Goal: Information Seeking & Learning: Compare options

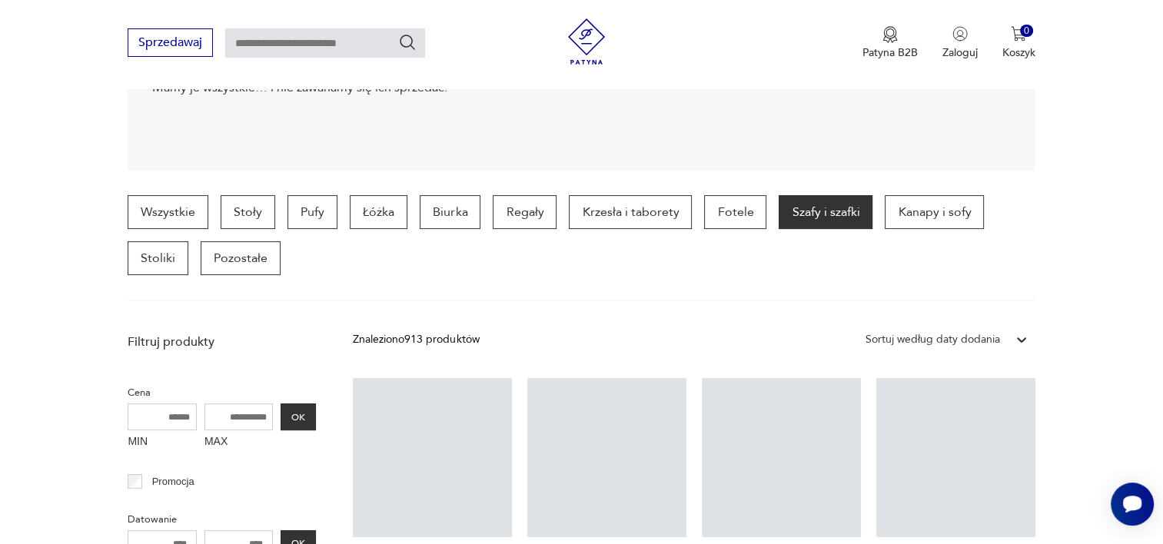
scroll to position [330, 0]
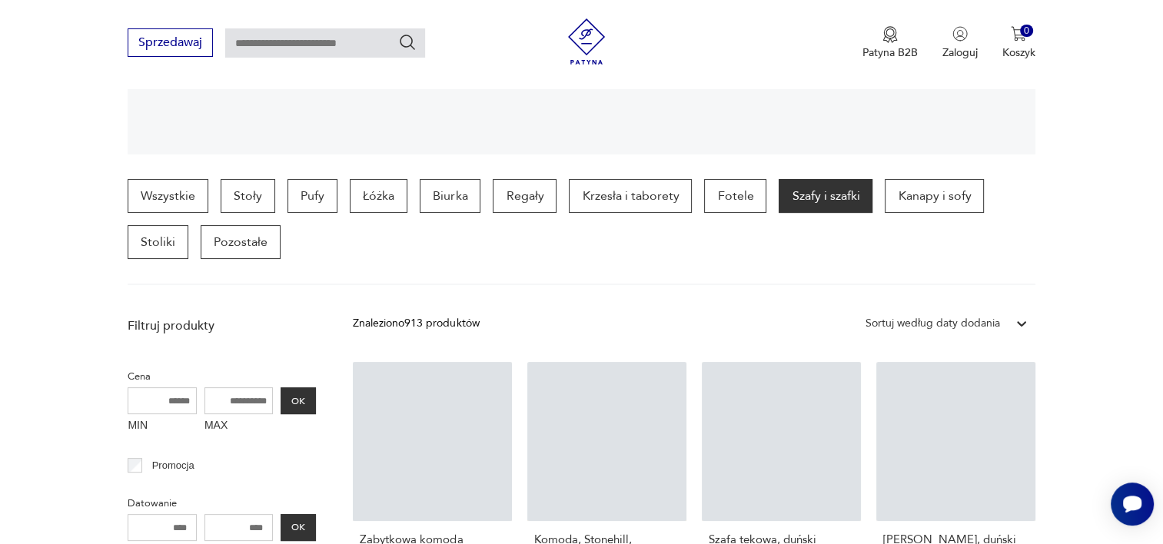
click at [893, 315] on div "Sortuj według daty dodania" at bounding box center [933, 323] width 135 height 17
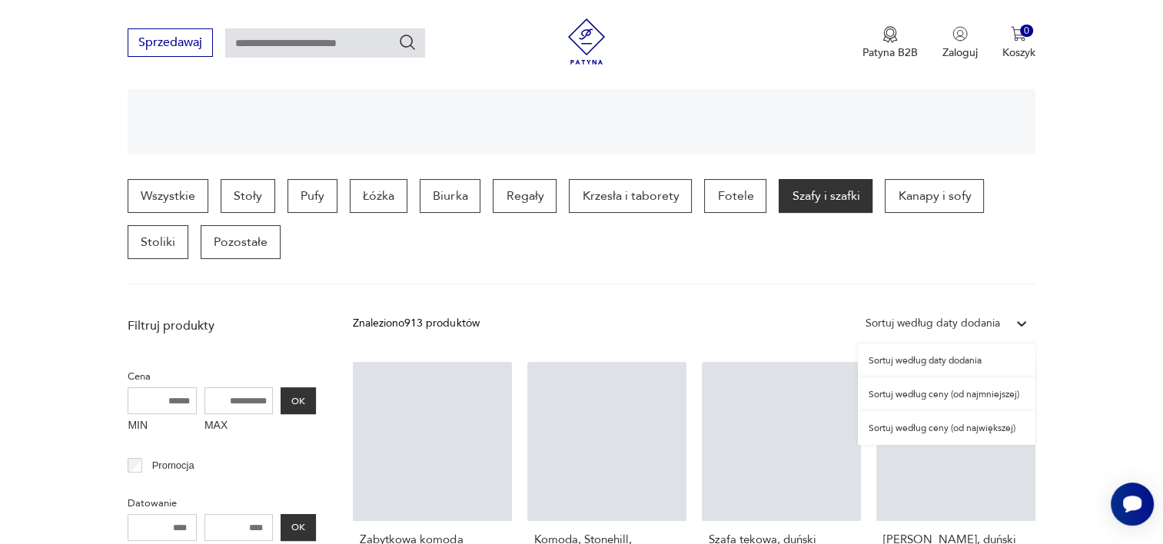
click at [891, 394] on div "Sortuj według ceny (od najmniejszej)" at bounding box center [947, 394] width 178 height 34
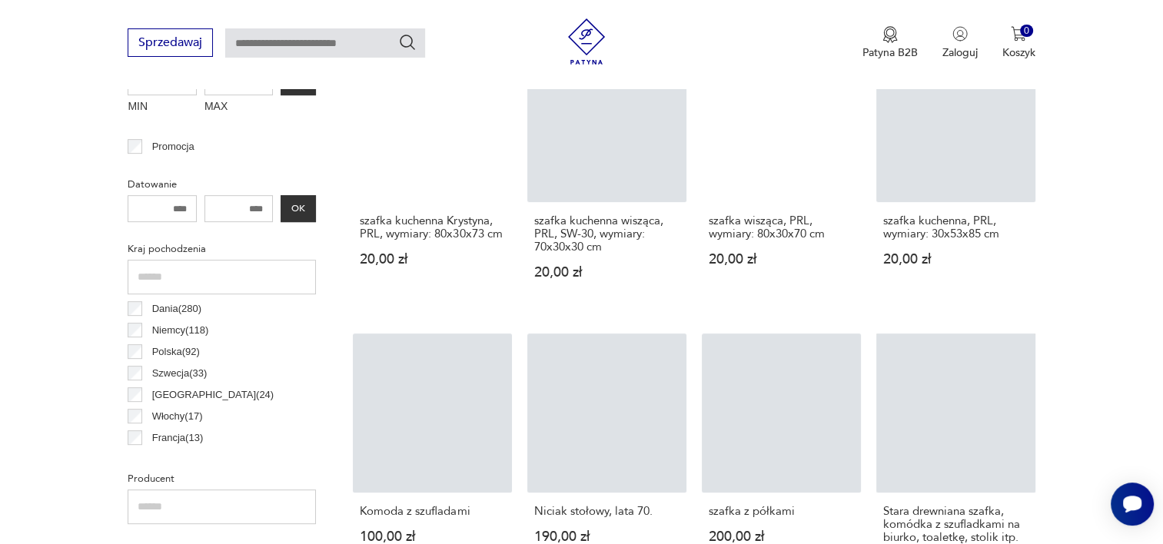
scroll to position [638, 0]
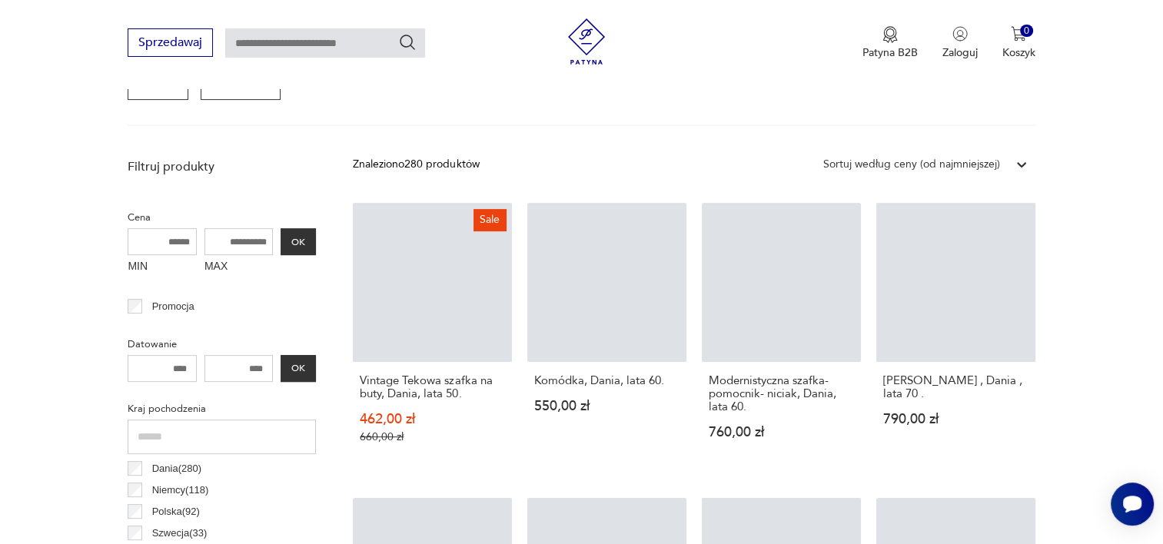
scroll to position [638, 0]
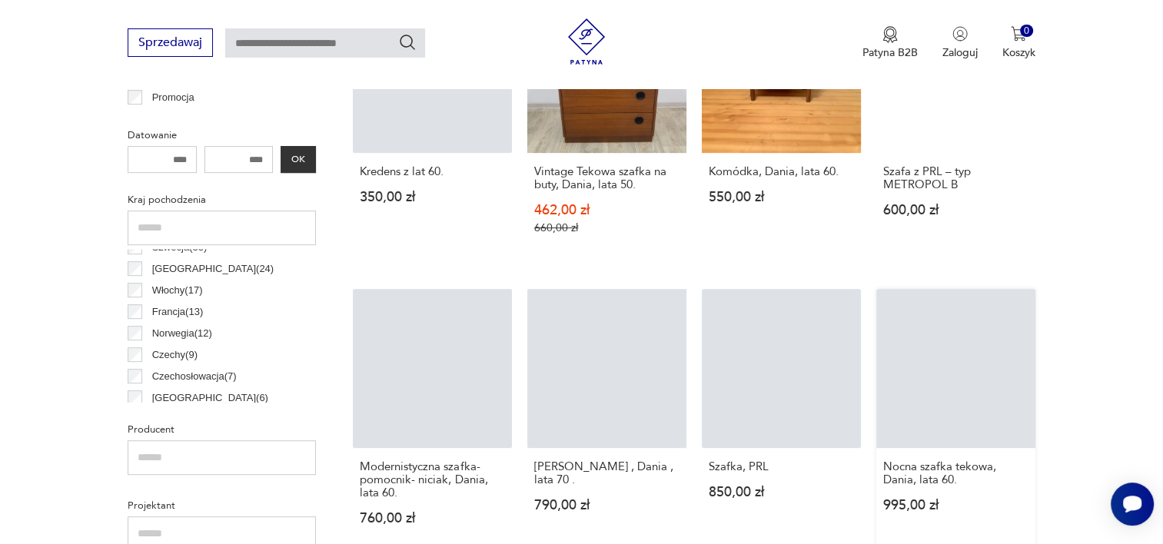
scroll to position [715, 0]
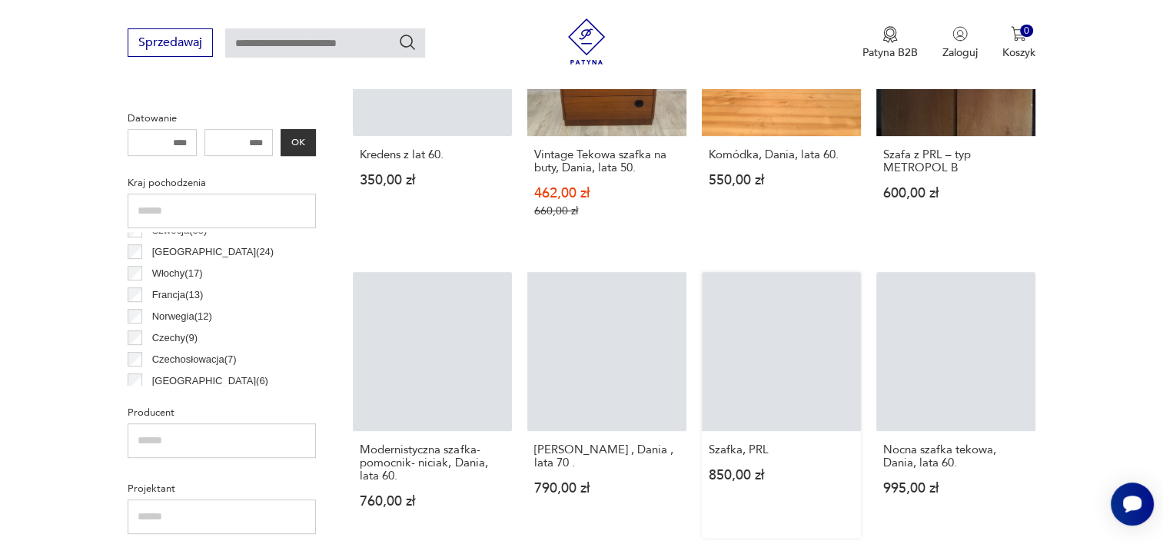
click at [730, 351] on link "Szafka, PRL 850,00 zł" at bounding box center [781, 405] width 159 height 266
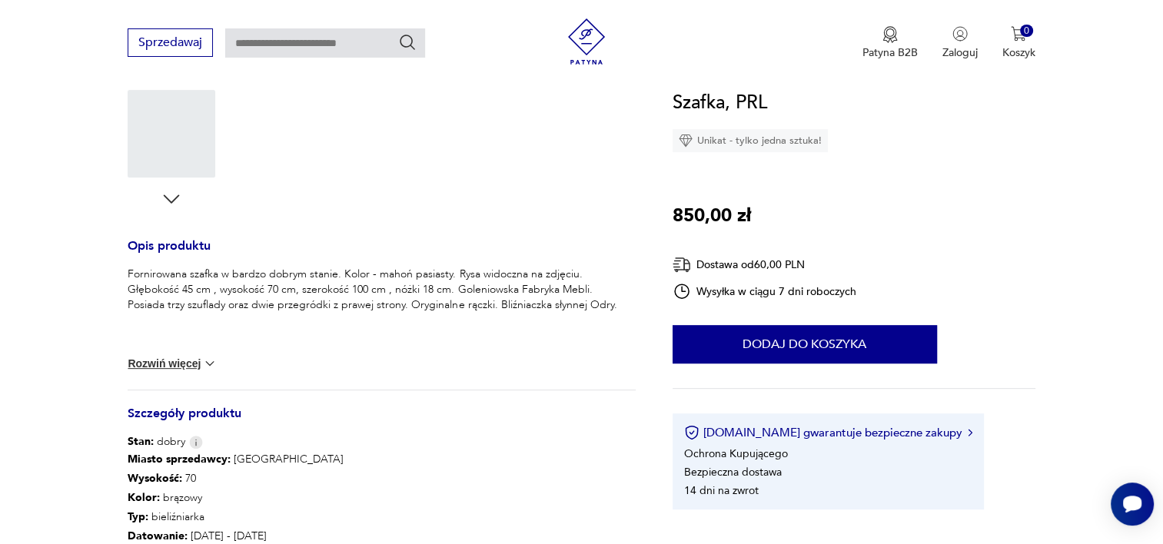
scroll to position [538, 0]
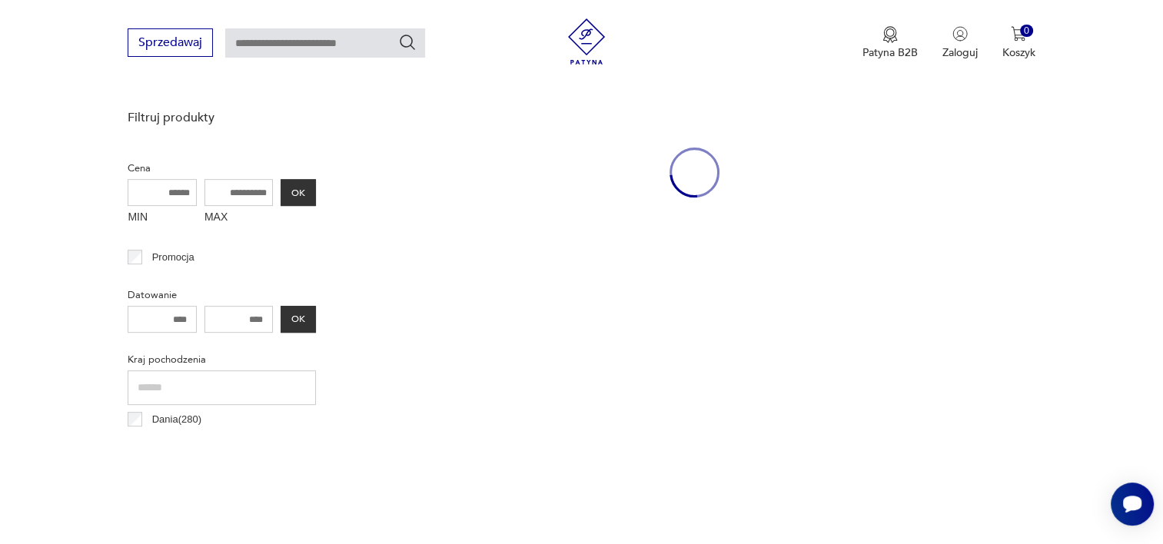
scroll to position [715, 0]
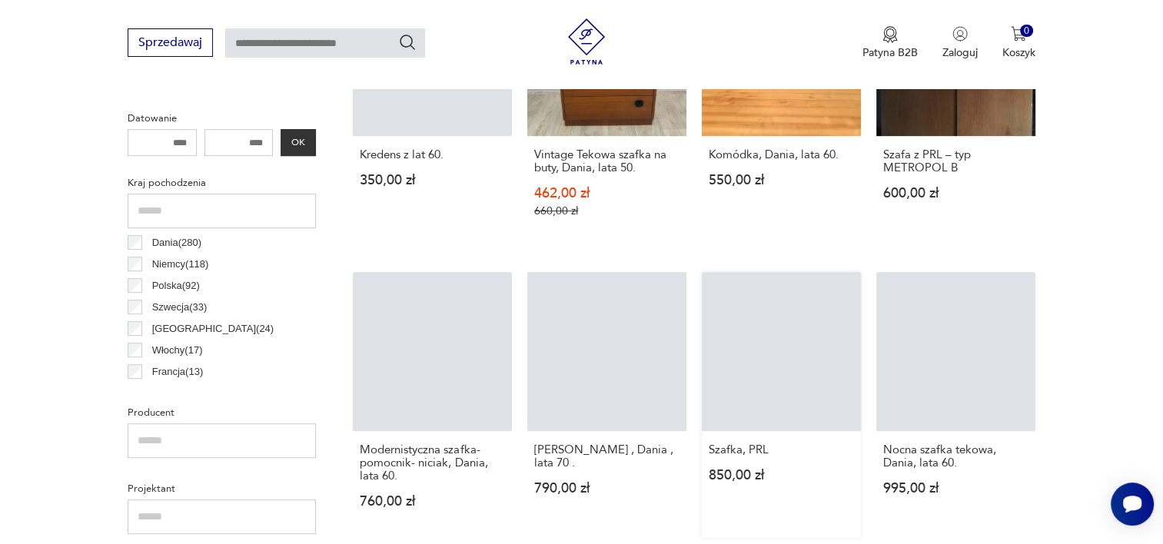
click at [806, 366] on link "Szafka, PRL 850,00 zł" at bounding box center [781, 405] width 159 height 266
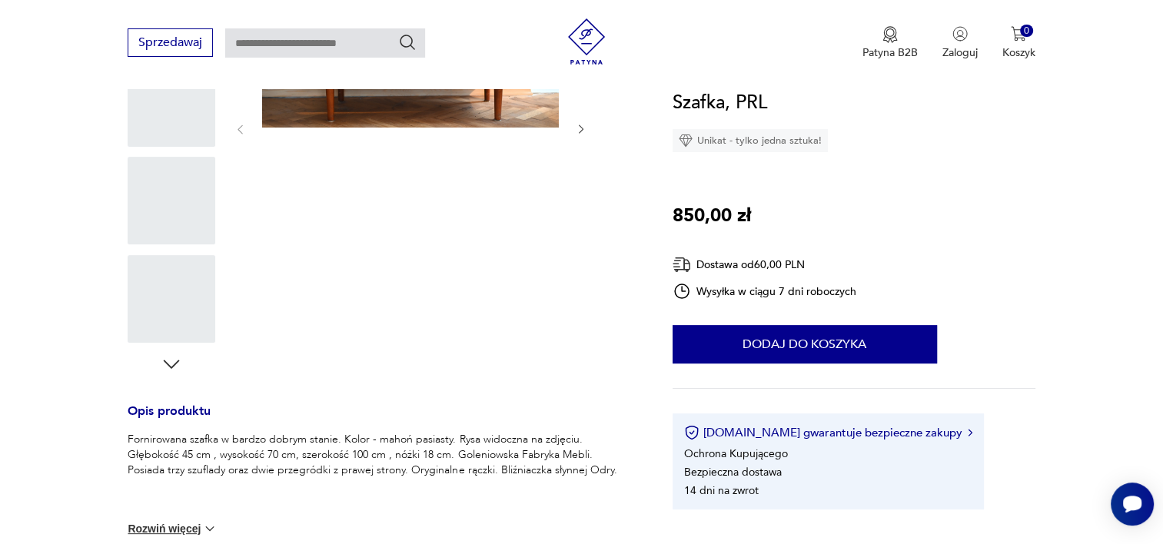
scroll to position [308, 0]
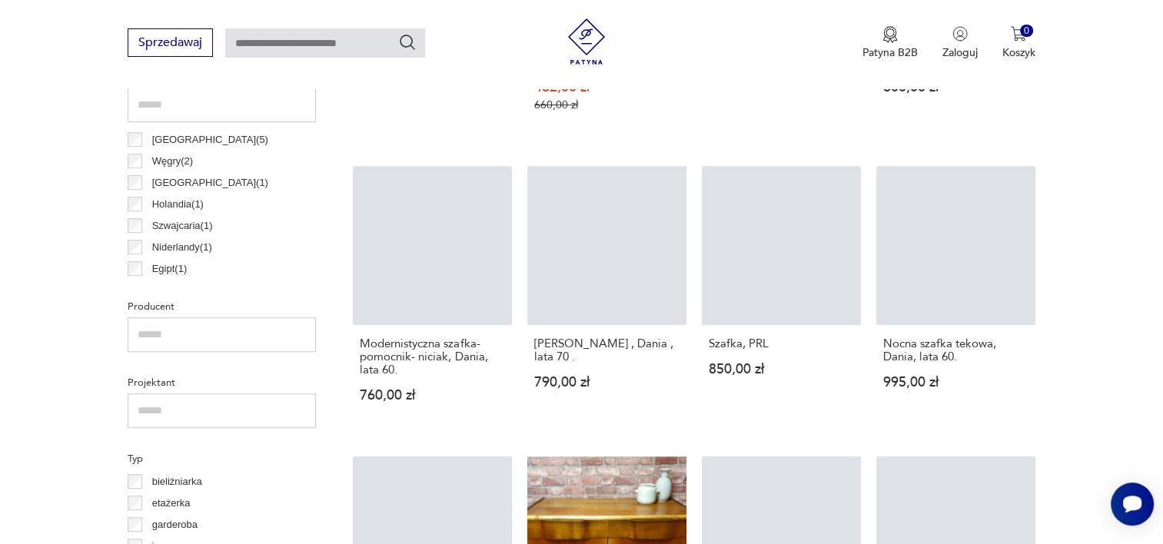
scroll to position [864, 0]
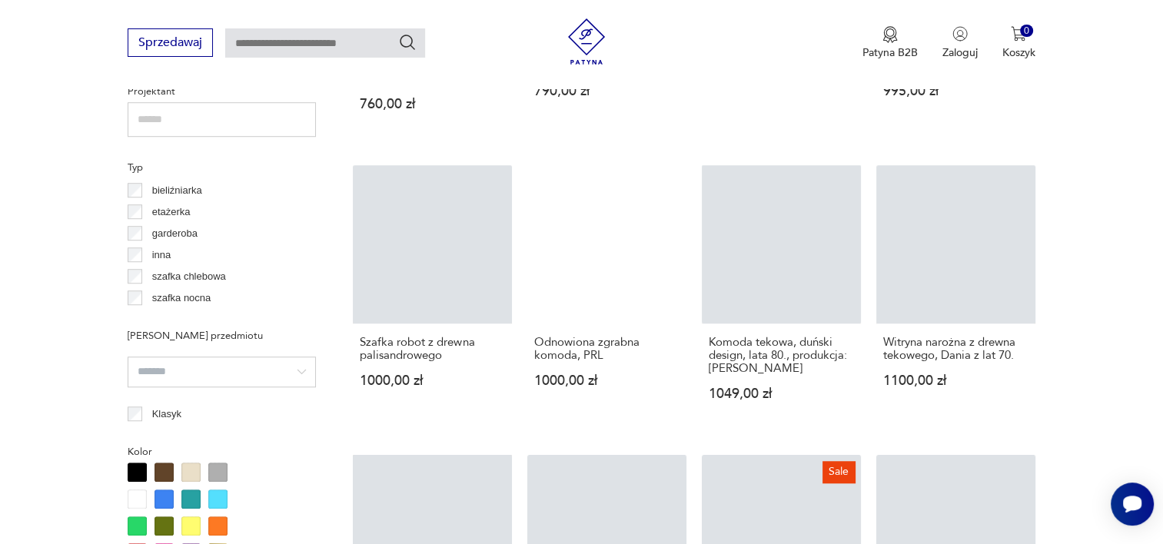
scroll to position [1175, 0]
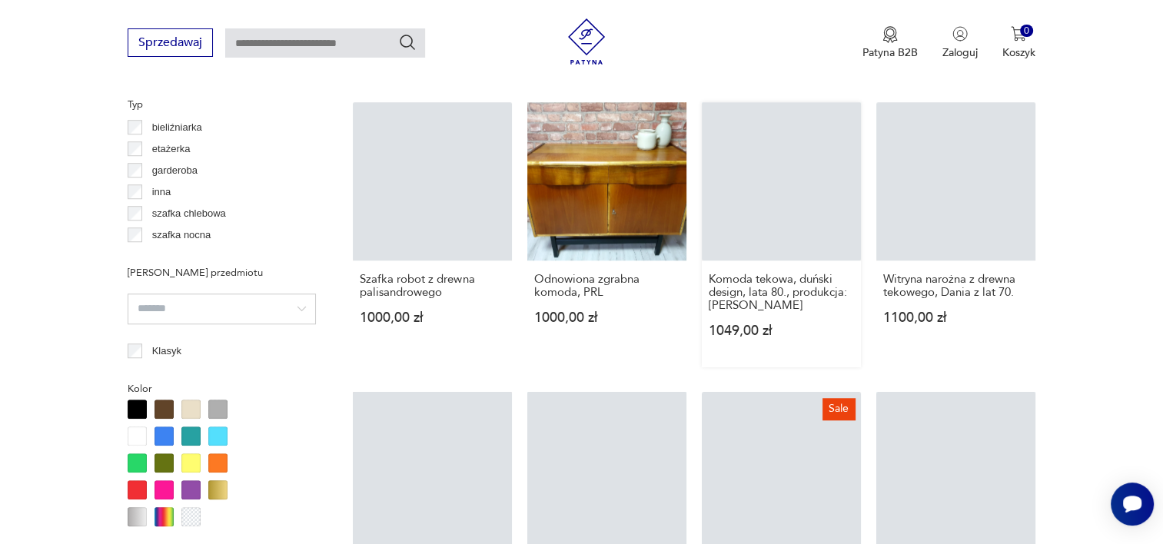
click at [812, 237] on link "Komoda tekowa, duński design, lata 80., produkcja: Dania 1049,00 zł" at bounding box center [781, 235] width 159 height 266
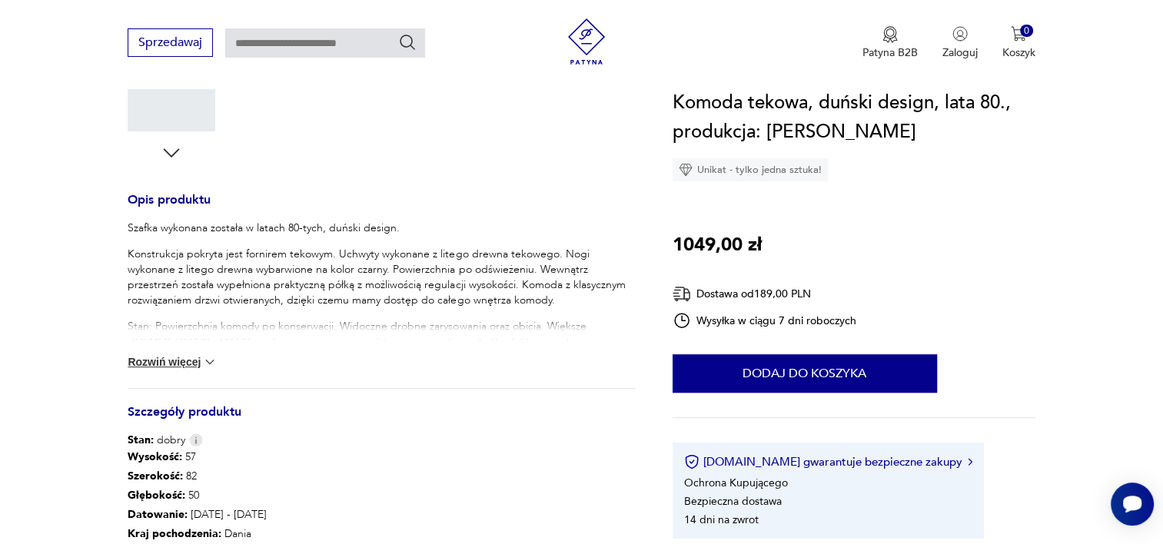
scroll to position [538, 0]
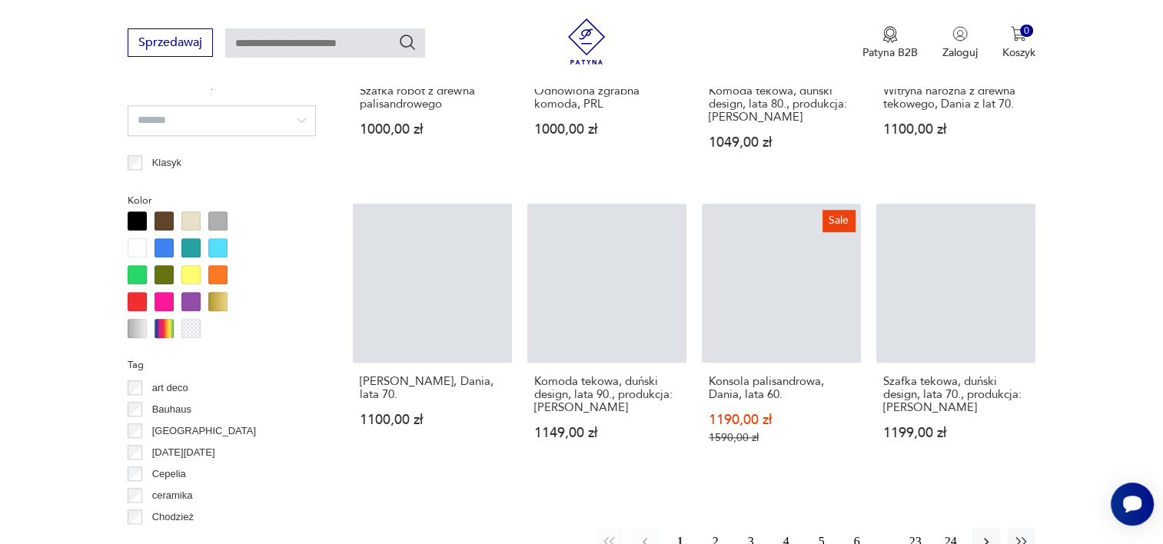
scroll to position [1393, 0]
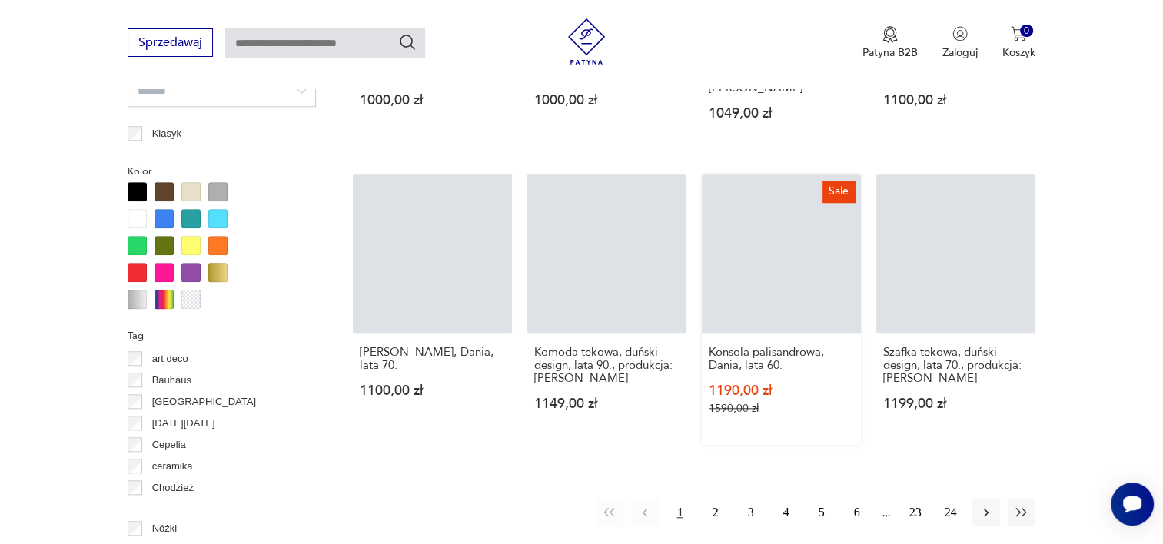
click at [814, 264] on link "Sale Konsola palisandrowa, Dania, lata 60. 1190,00 zł 1590,00 zł" at bounding box center [781, 310] width 159 height 271
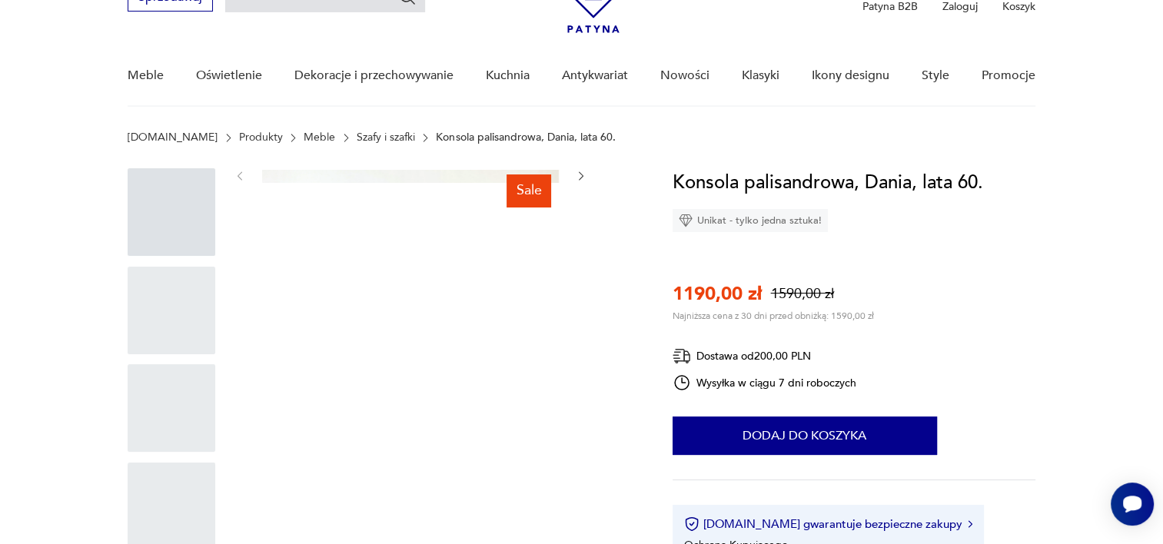
scroll to position [154, 0]
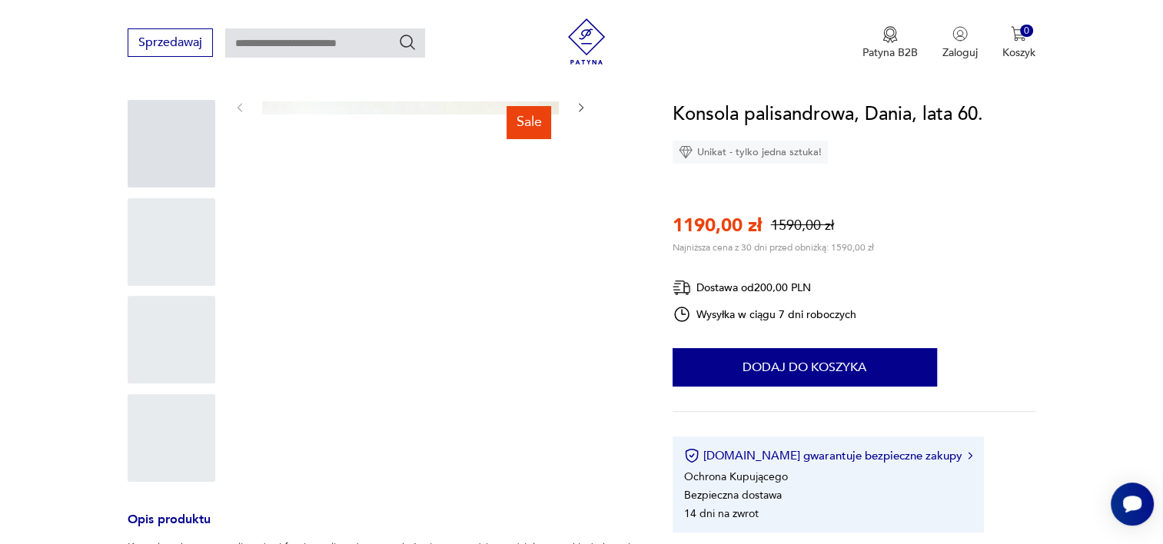
click at [494, 301] on div "Sale" at bounding box center [411, 292] width 354 height 384
click at [185, 225] on div at bounding box center [172, 242] width 88 height 88
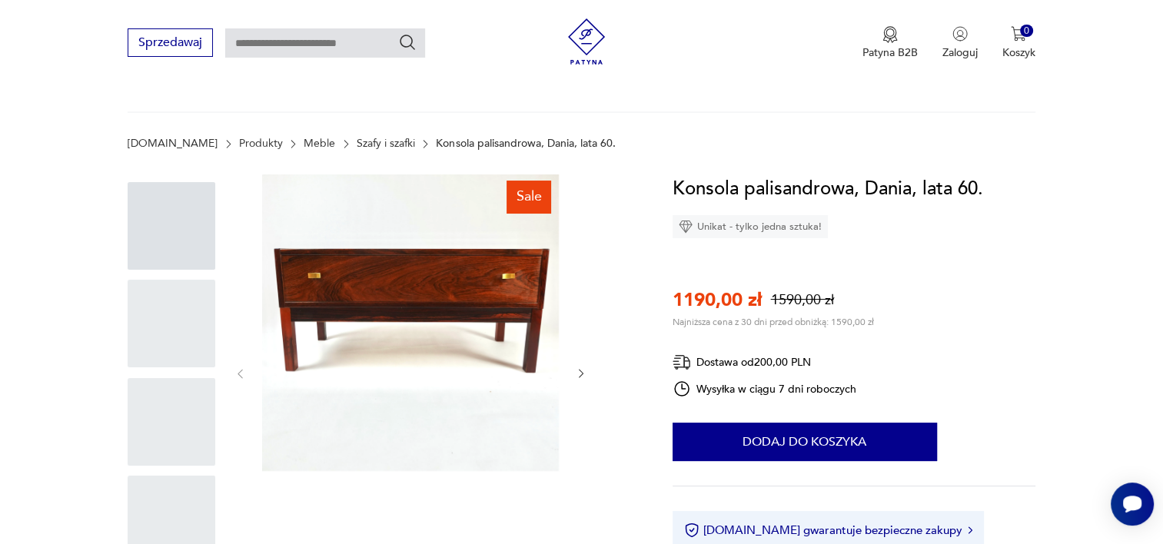
scroll to position [154, 0]
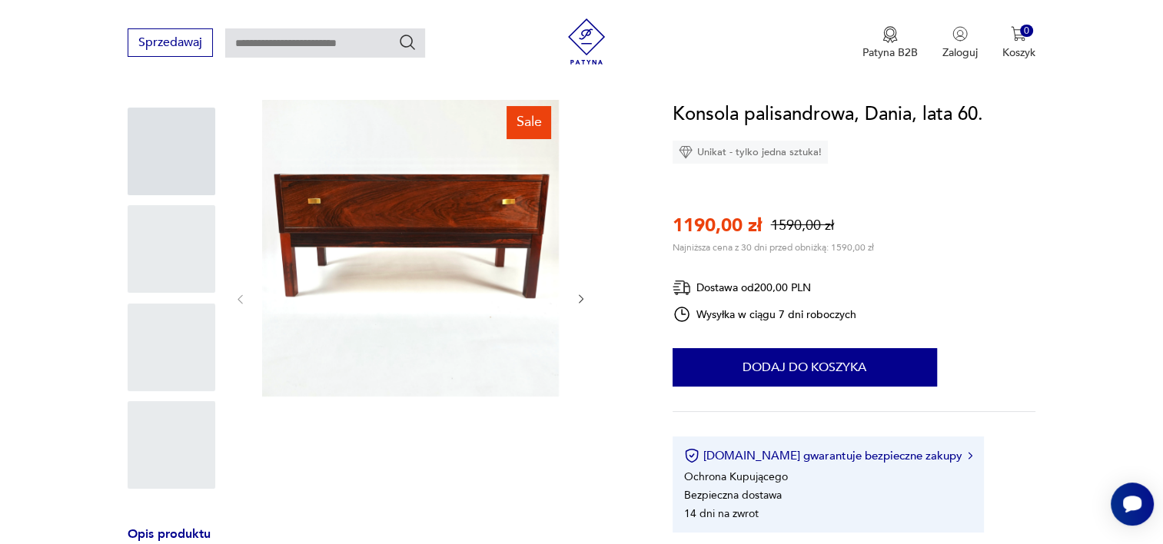
drag, startPoint x: 1116, startPoint y: 0, endPoint x: 74, endPoint y: 176, distance: 1057.2
drag, startPoint x: 74, startPoint y: 176, endPoint x: 1076, endPoint y: 200, distance: 1002.8
drag, startPoint x: 502, startPoint y: 3, endPoint x: 89, endPoint y: 289, distance: 502.2
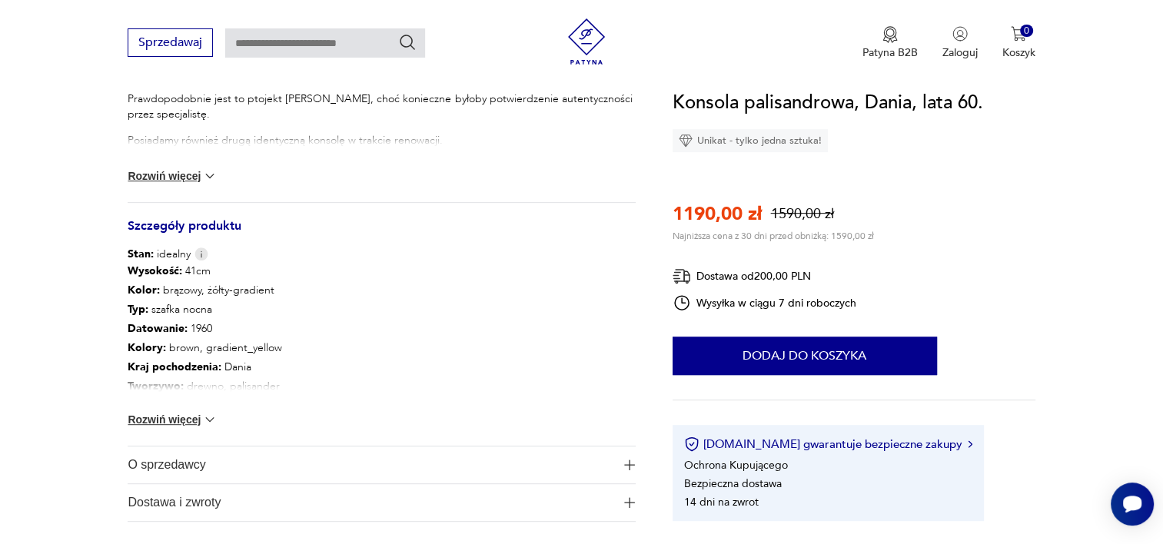
scroll to position [692, 0]
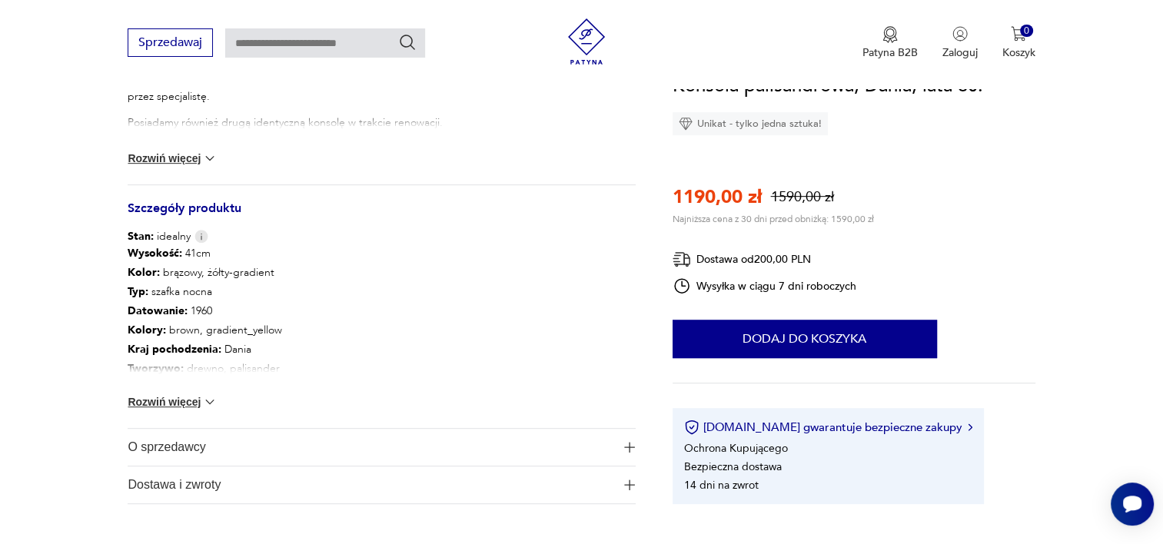
click at [185, 401] on button "Rozwiń więcej" at bounding box center [172, 401] width 89 height 15
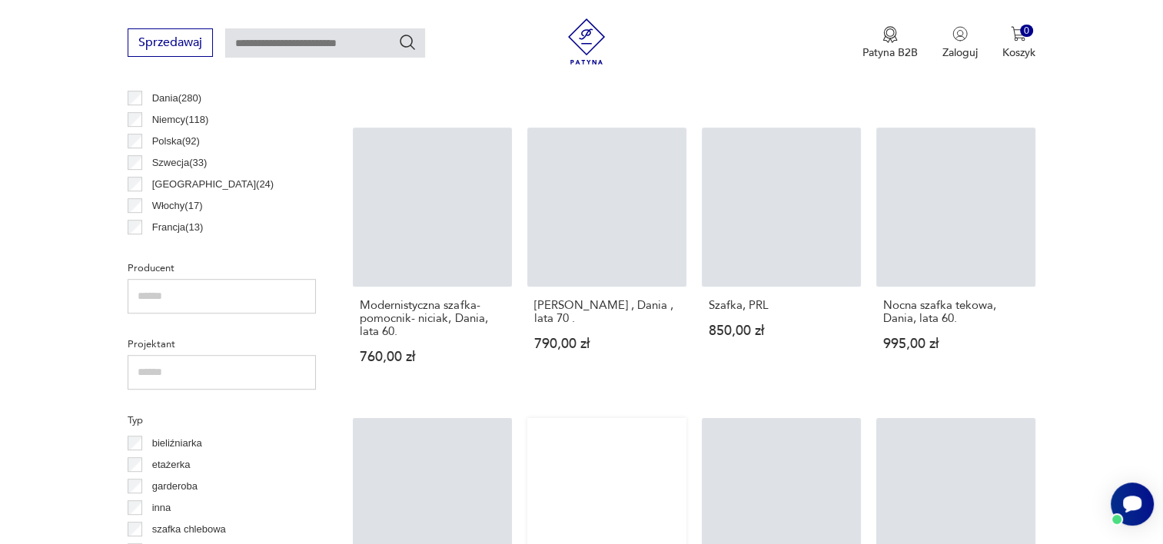
scroll to position [868, 0]
